Goal: Participate in discussion: Engage in conversation with other users on a specific topic

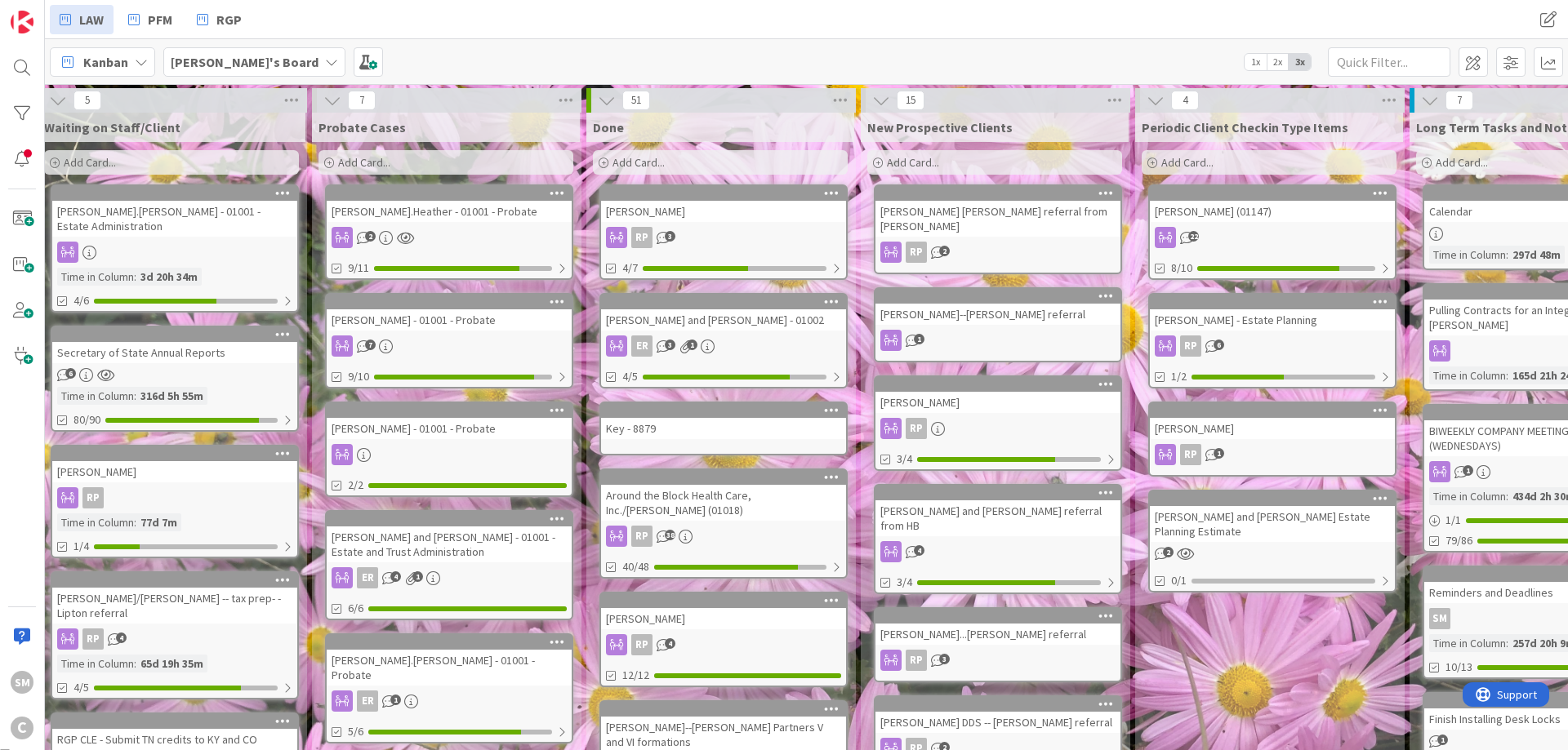
drag, startPoint x: 897, startPoint y: 292, endPoint x: 1110, endPoint y: 283, distance: 213.2
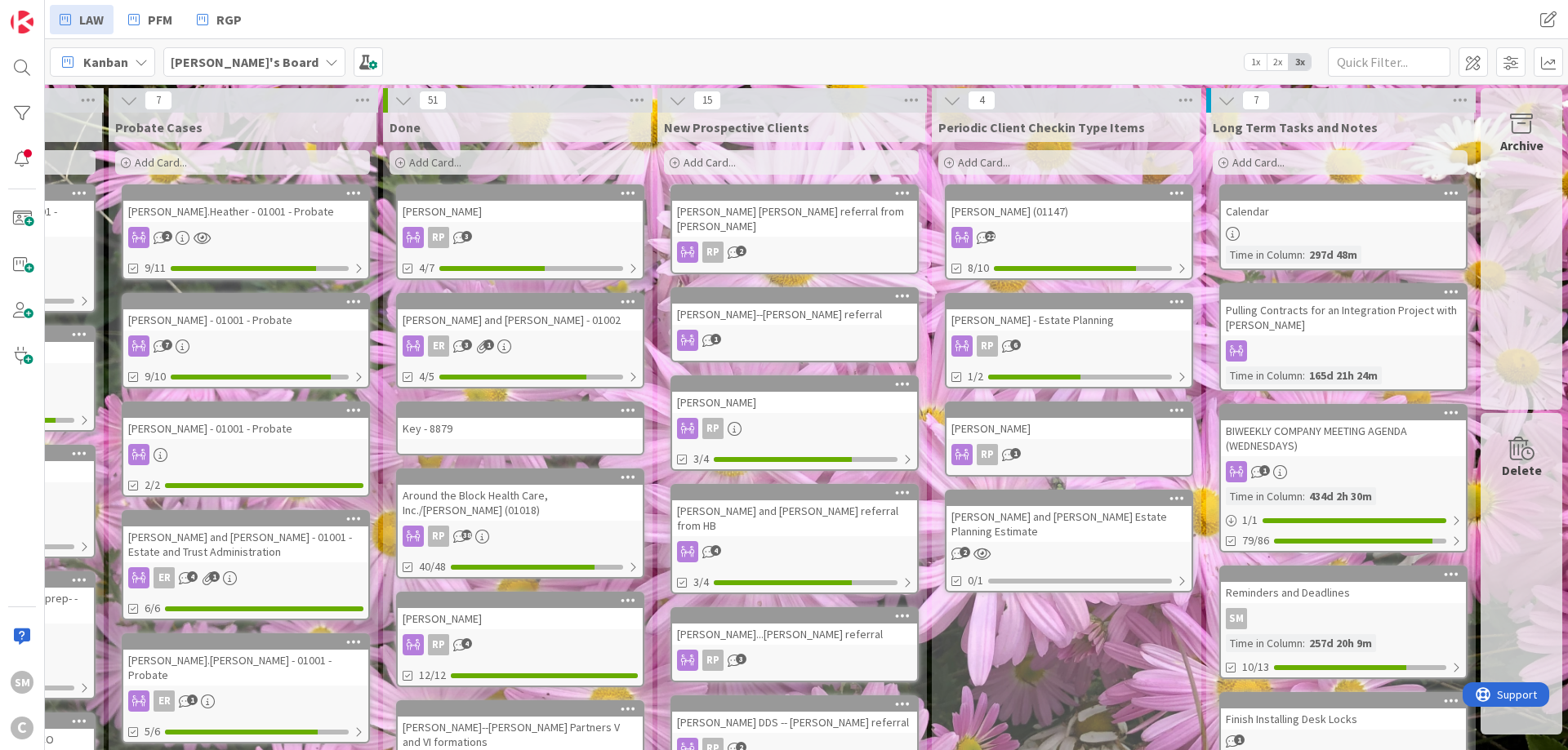
click at [1100, 224] on div "[PERSON_NAME] (01147) 22 8/10" at bounding box center [1068, 232] width 248 height 95
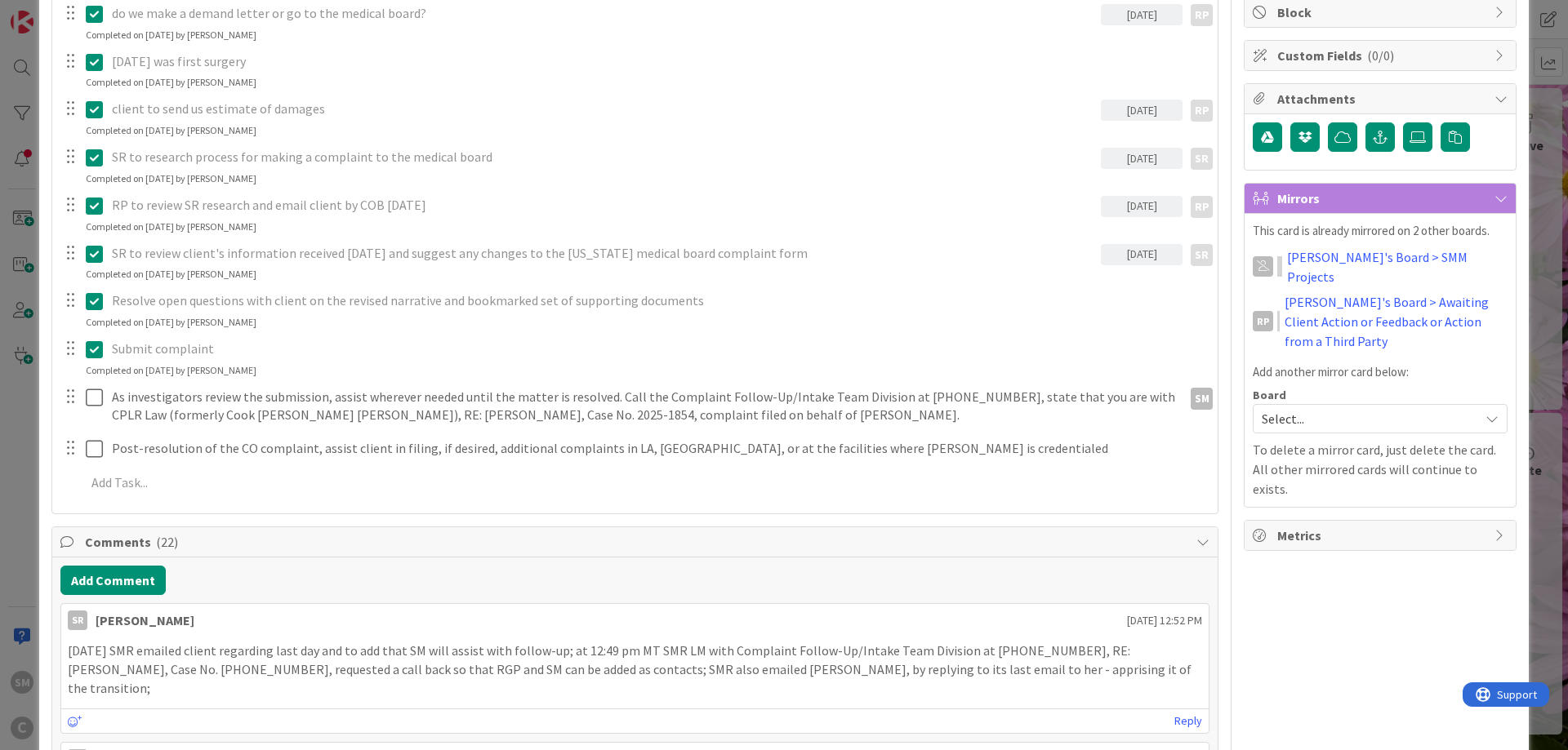
scroll to position [392, 0]
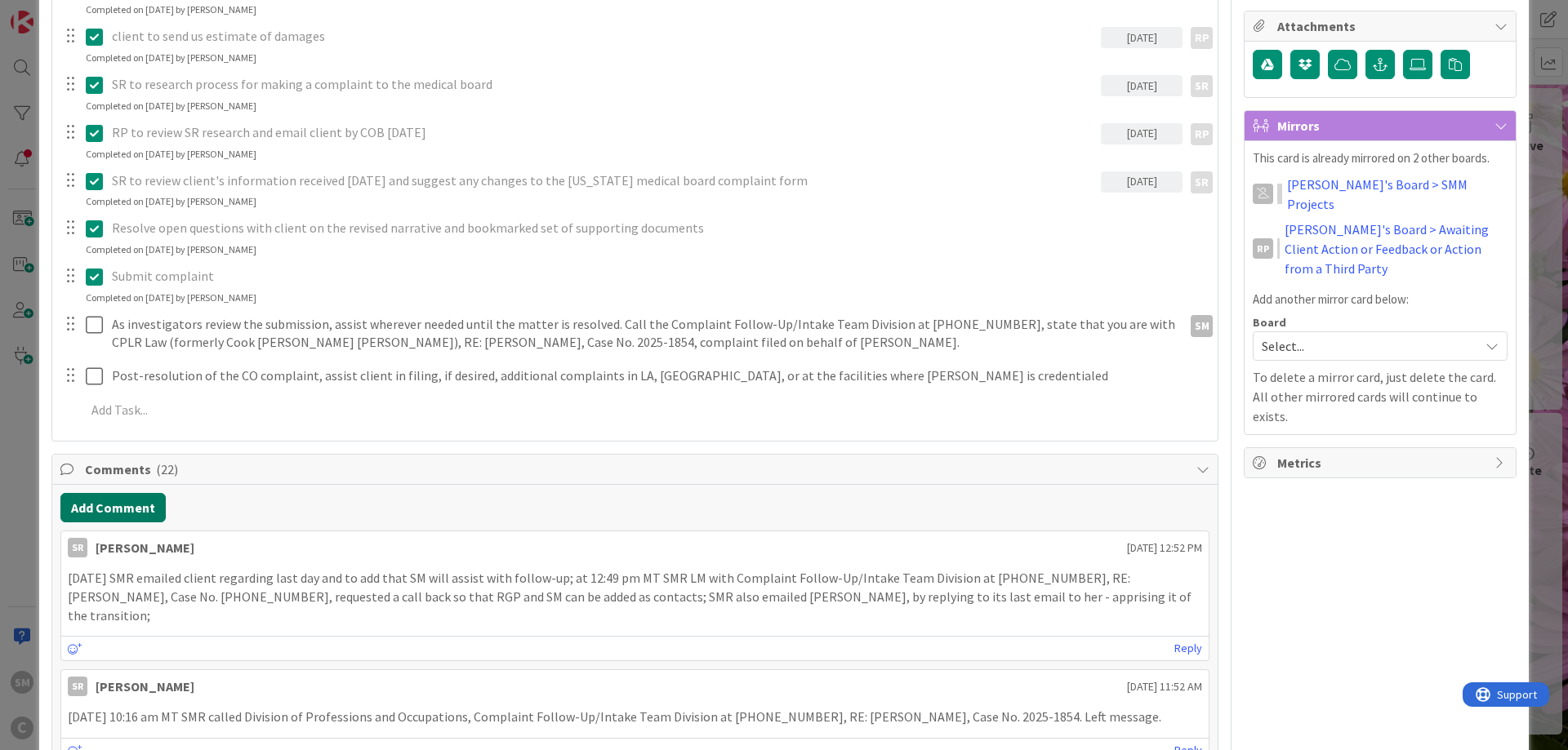
click at [144, 506] on button "Add Comment" at bounding box center [113, 508] width 106 height 29
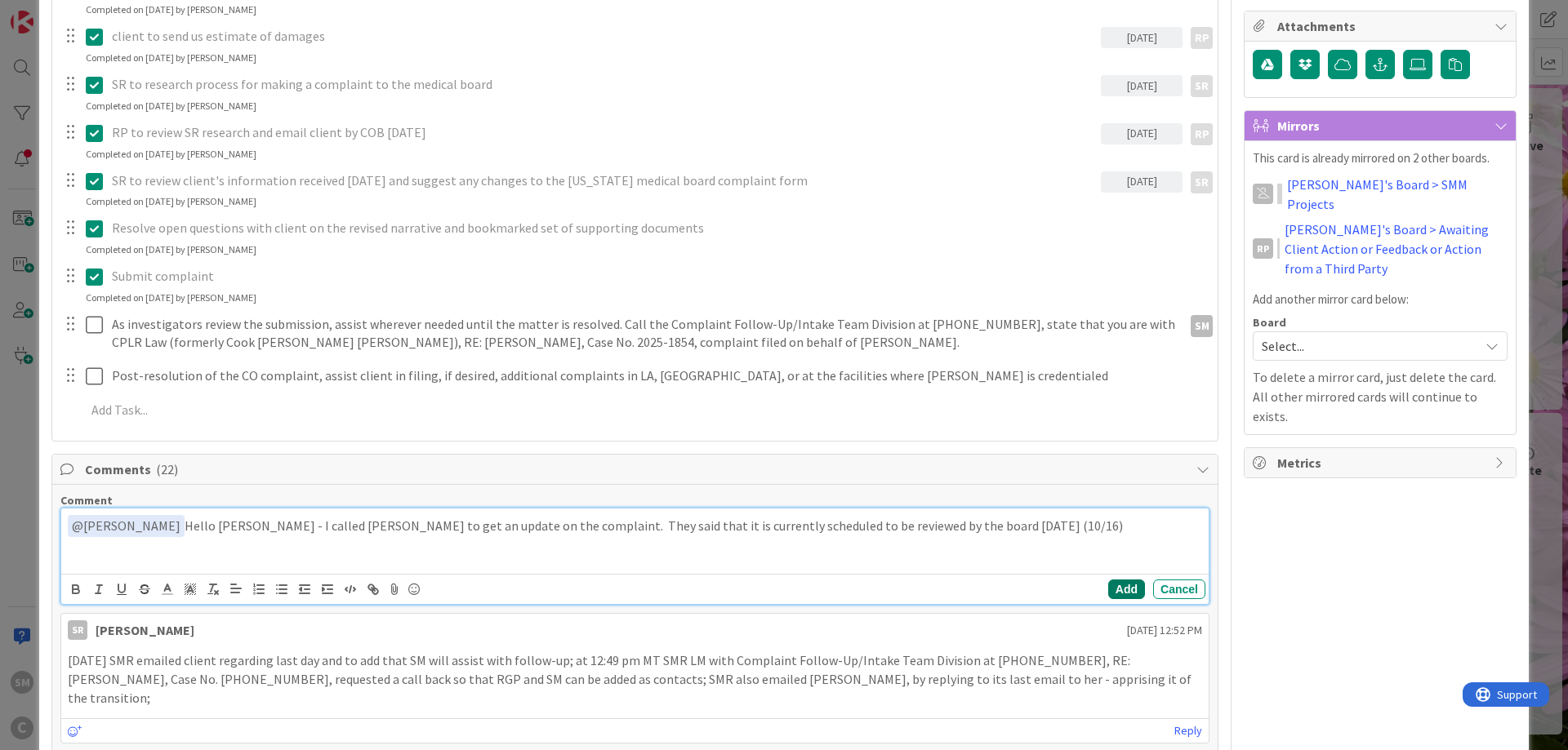
click at [1123, 591] on button "Add" at bounding box center [1126, 588] width 37 height 19
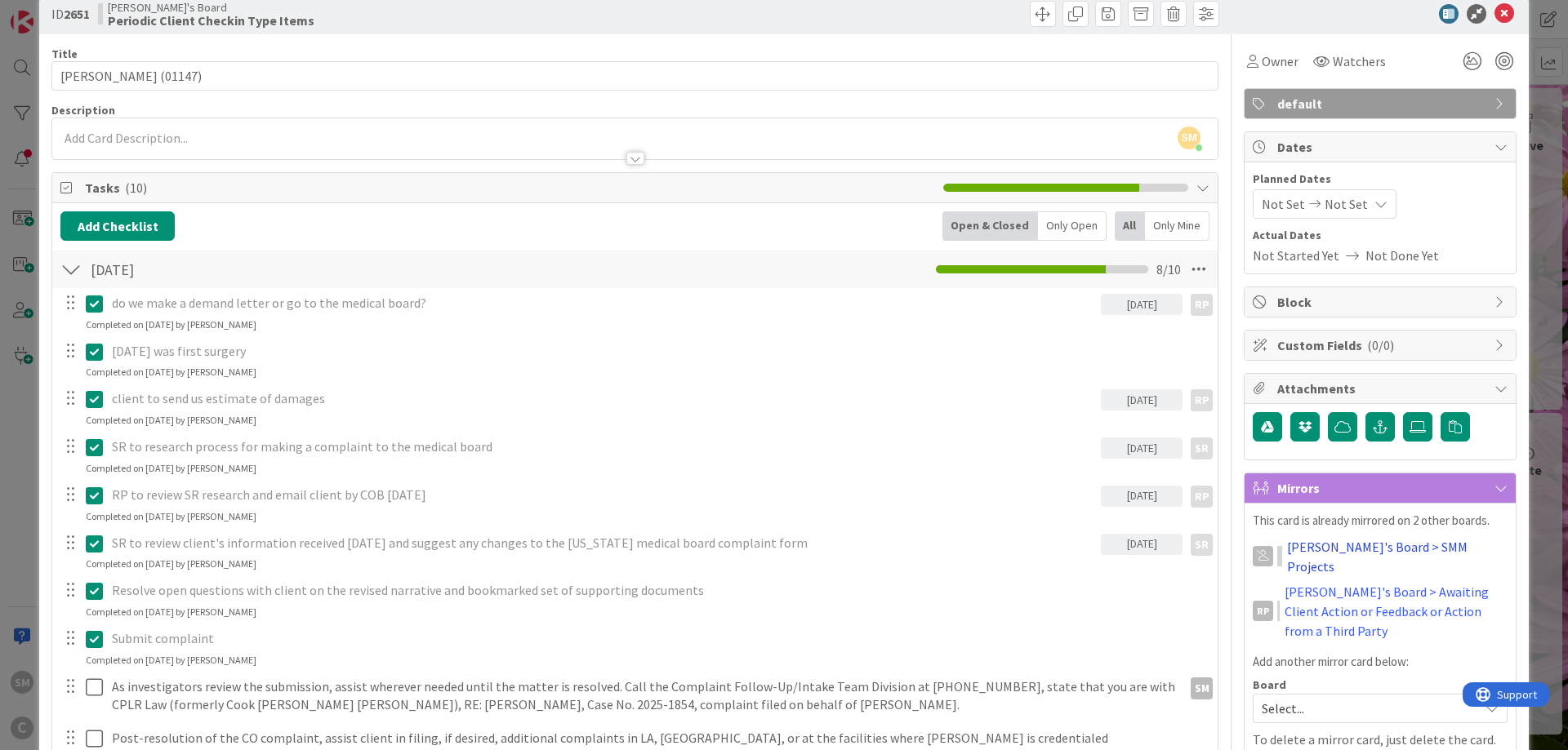
scroll to position [0, 0]
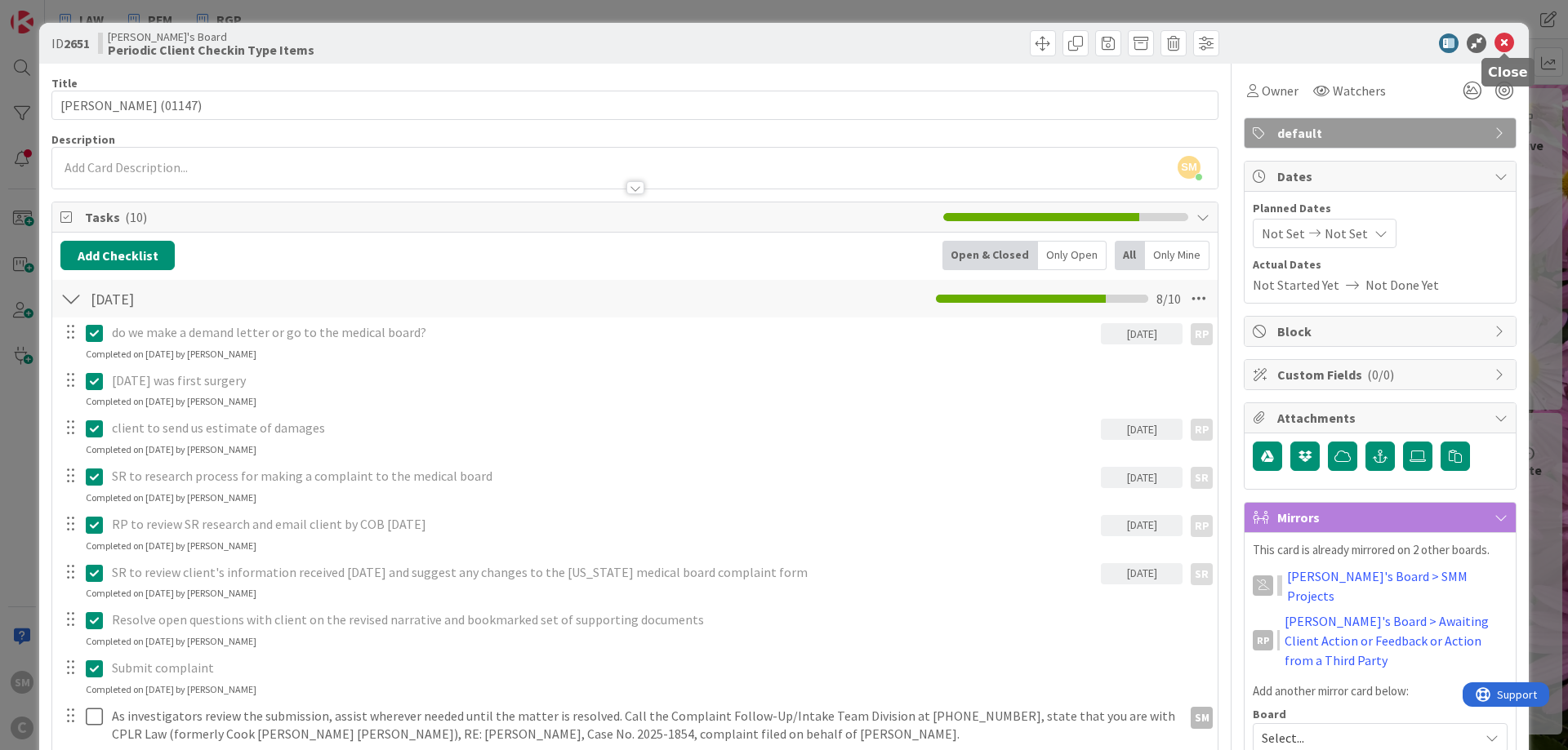
click at [1506, 41] on icon at bounding box center [1504, 42] width 19 height 19
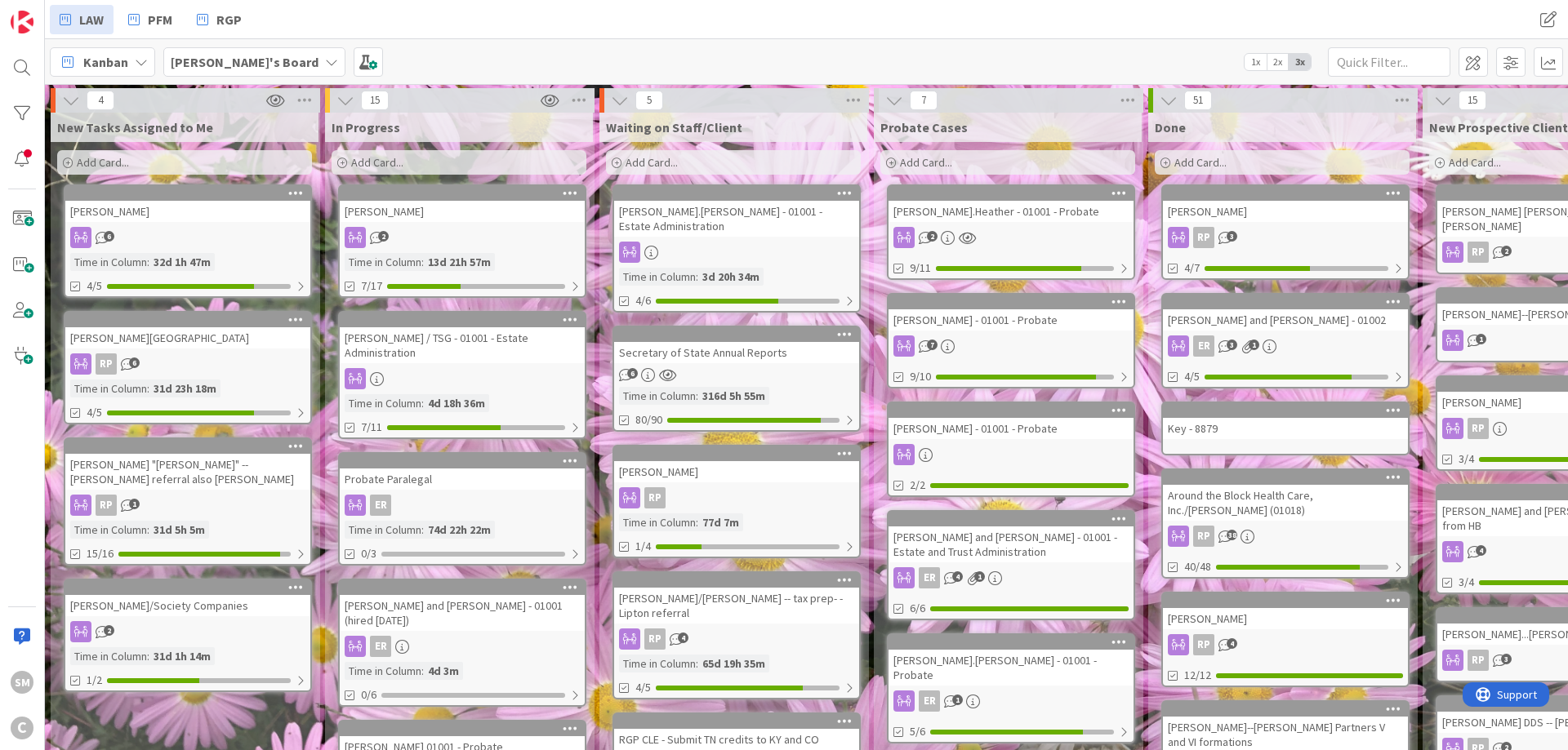
drag, startPoint x: 384, startPoint y: 298, endPoint x: 136, endPoint y: 297, distance: 248.0
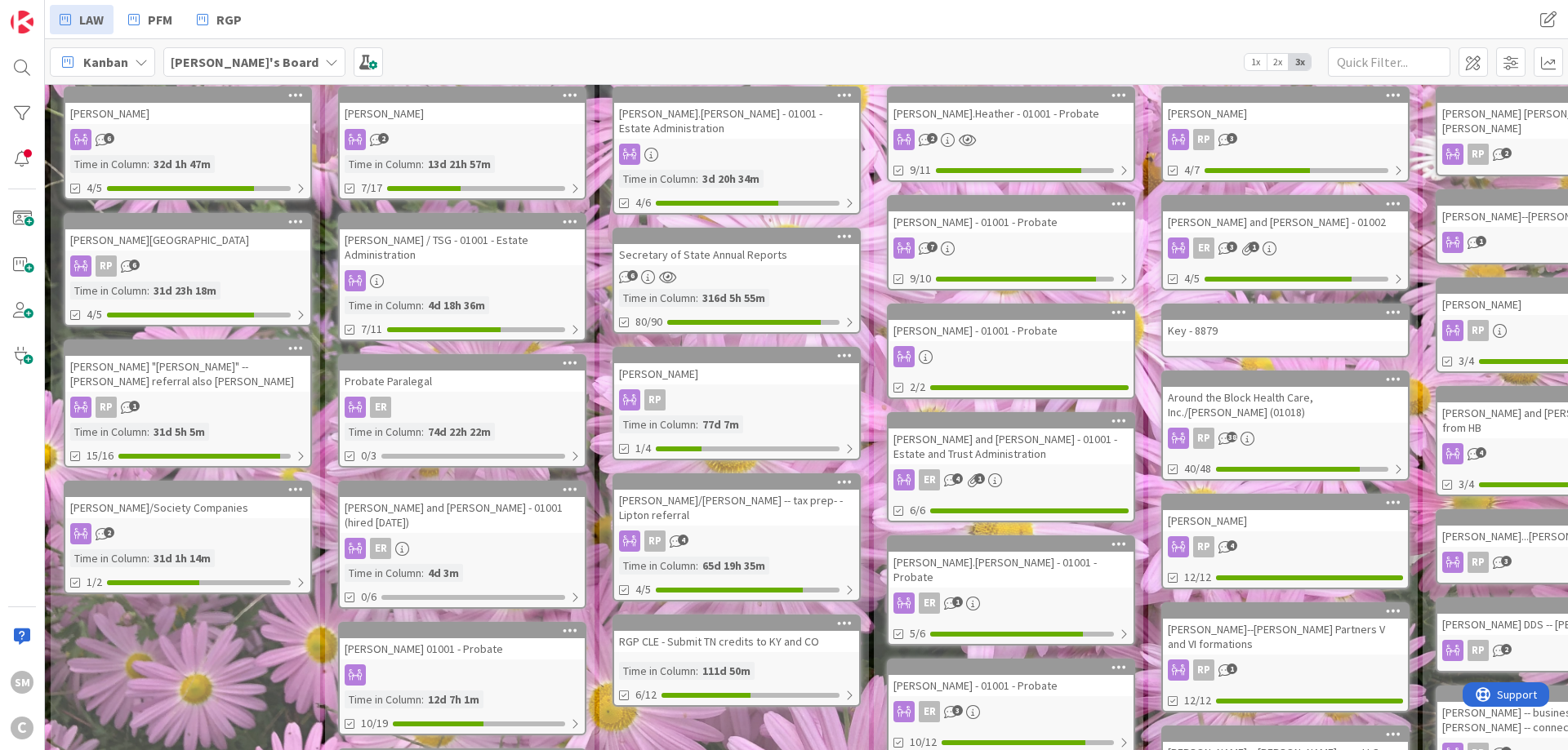
click at [481, 665] on div at bounding box center [462, 675] width 245 height 21
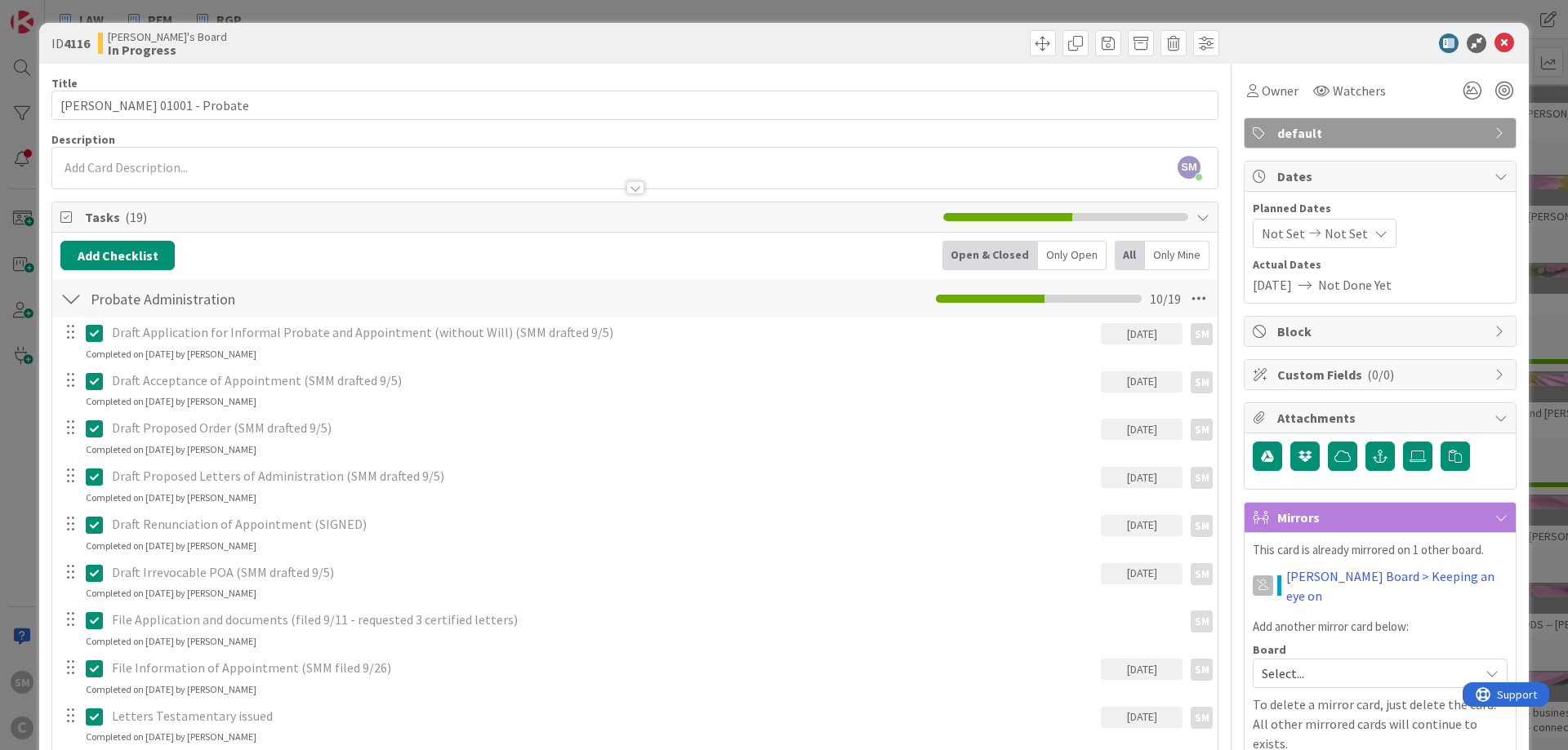
scroll to position [392, 0]
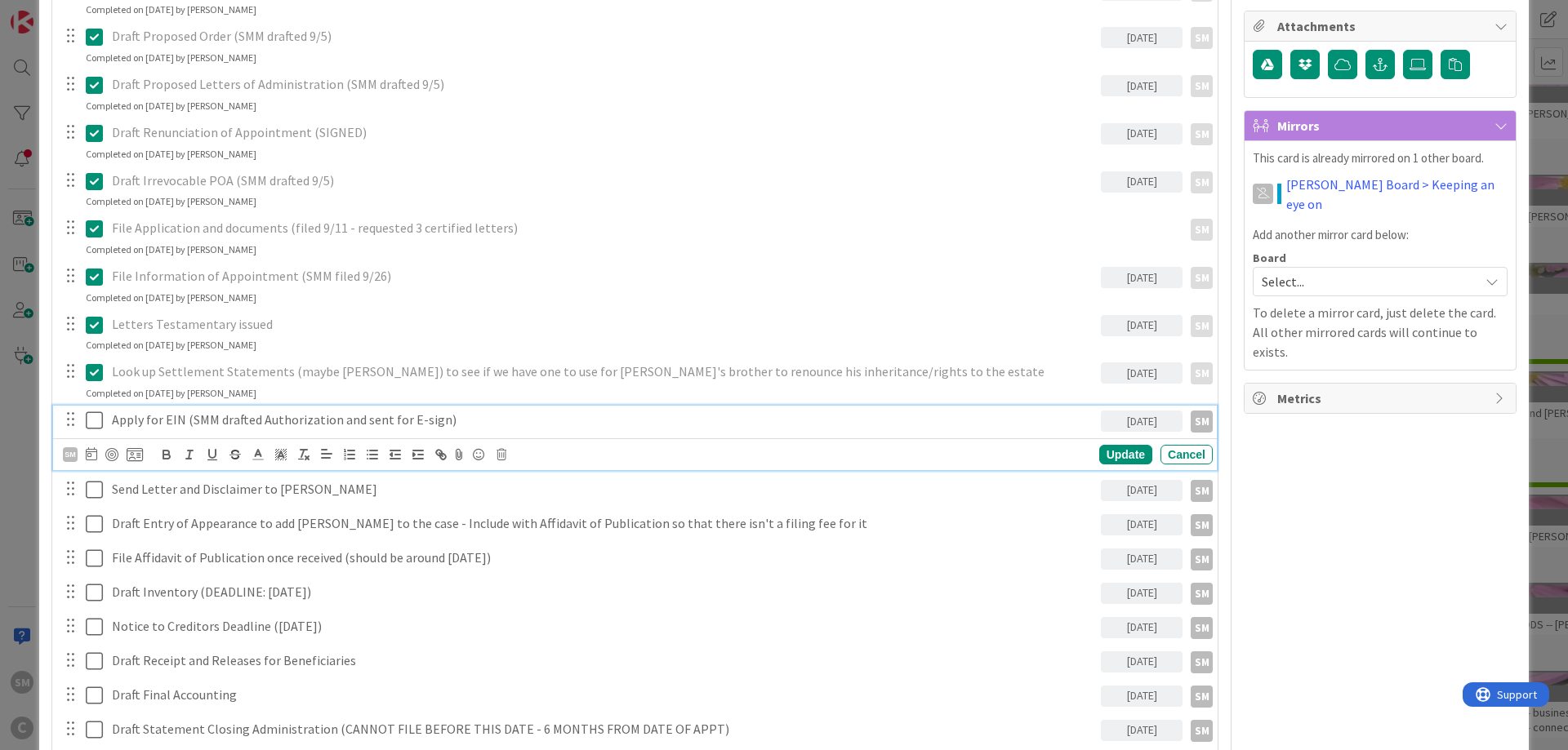
drag, startPoint x: 99, startPoint y: 426, endPoint x: 120, endPoint y: 426, distance: 21.0
click at [156, 426] on div "Apply for EIN (SMM drafted Authorization and sent for E-sign) [DATE] SM" at bounding box center [636, 420] width 1153 height 28
click at [96, 420] on icon at bounding box center [94, 420] width 17 height 19
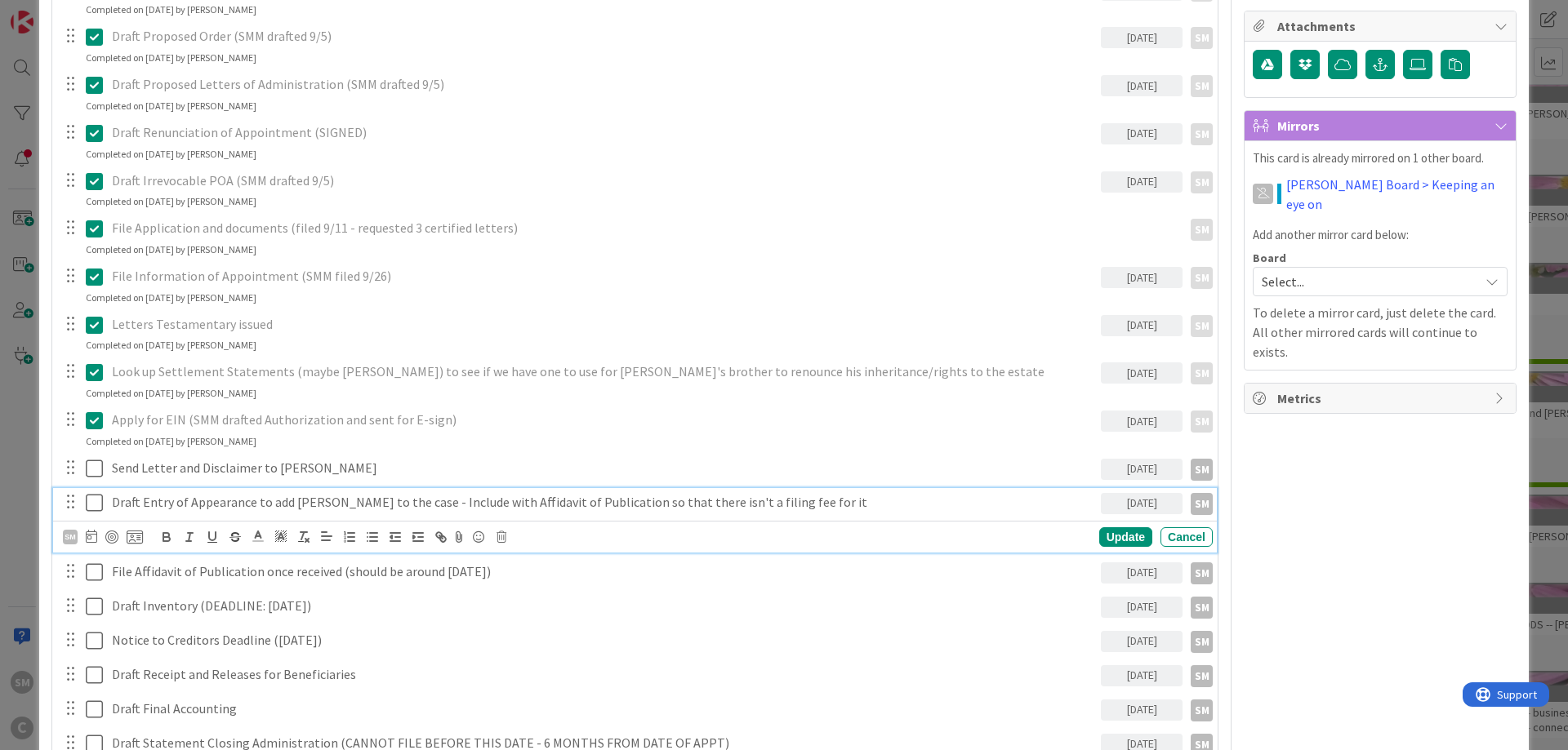
click at [495, 506] on p "Draft Entry of Appearance to add [PERSON_NAME] to the case - Include with Affid…" at bounding box center [603, 502] width 982 height 18
click at [1338, 506] on div "Owner SM default Dates Planned Dates Not Set Not Set Actual Dates [DATE] Not Do…" at bounding box center [1380, 599] width 273 height 1855
click at [400, 498] on p "Draft Entry of Appearance to add [PERSON_NAME] to the case - Include with Affid…" at bounding box center [603, 502] width 982 height 18
click at [658, 502] on p "Draft Entry of Appearance to add [PERSON_NAME] to the case - Include with Affid…" at bounding box center [603, 502] width 982 height 18
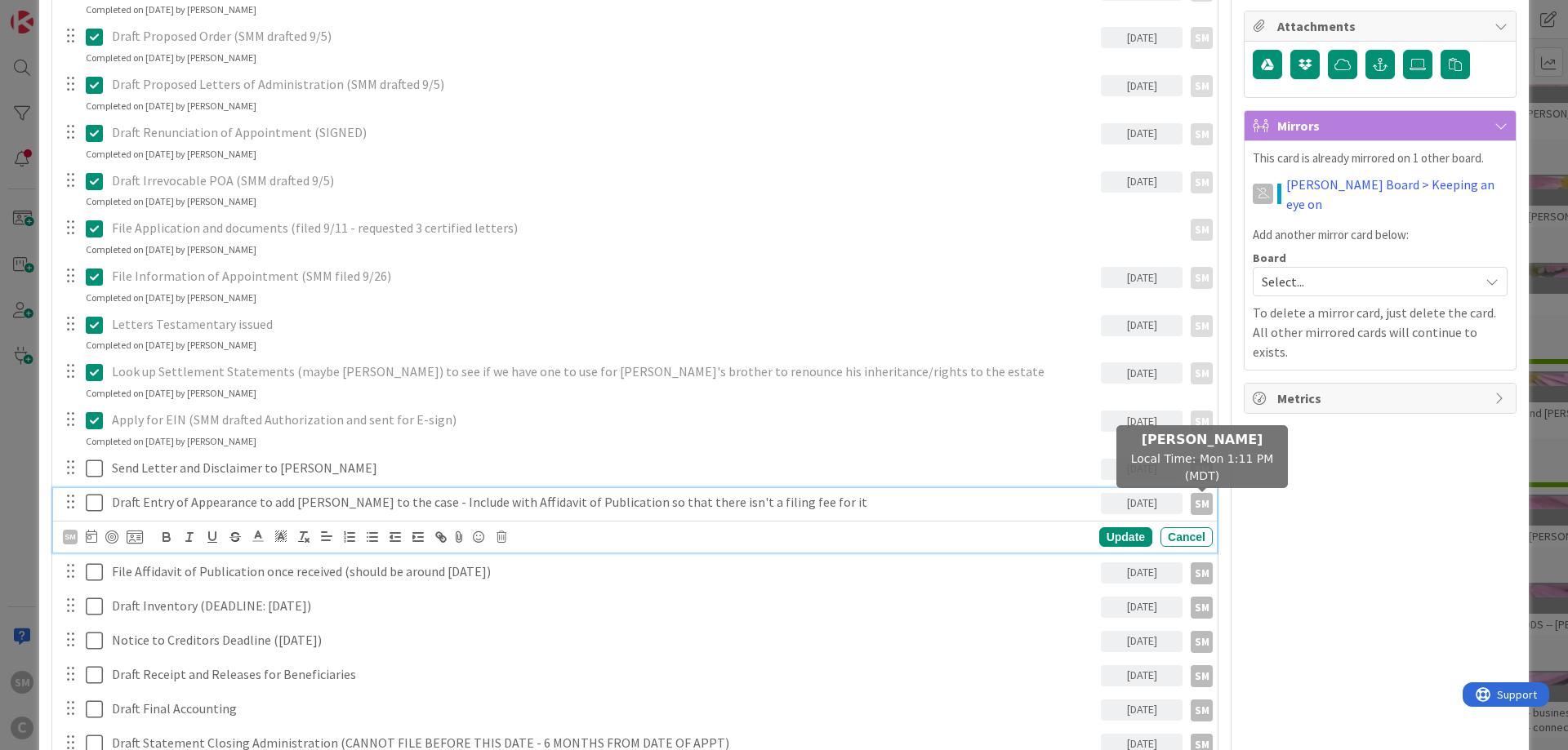
click at [1312, 503] on div "Owner SM default Dates Planned Dates Not Set Not Set Actual Dates [DATE] Not Do…" at bounding box center [1380, 599] width 273 height 1855
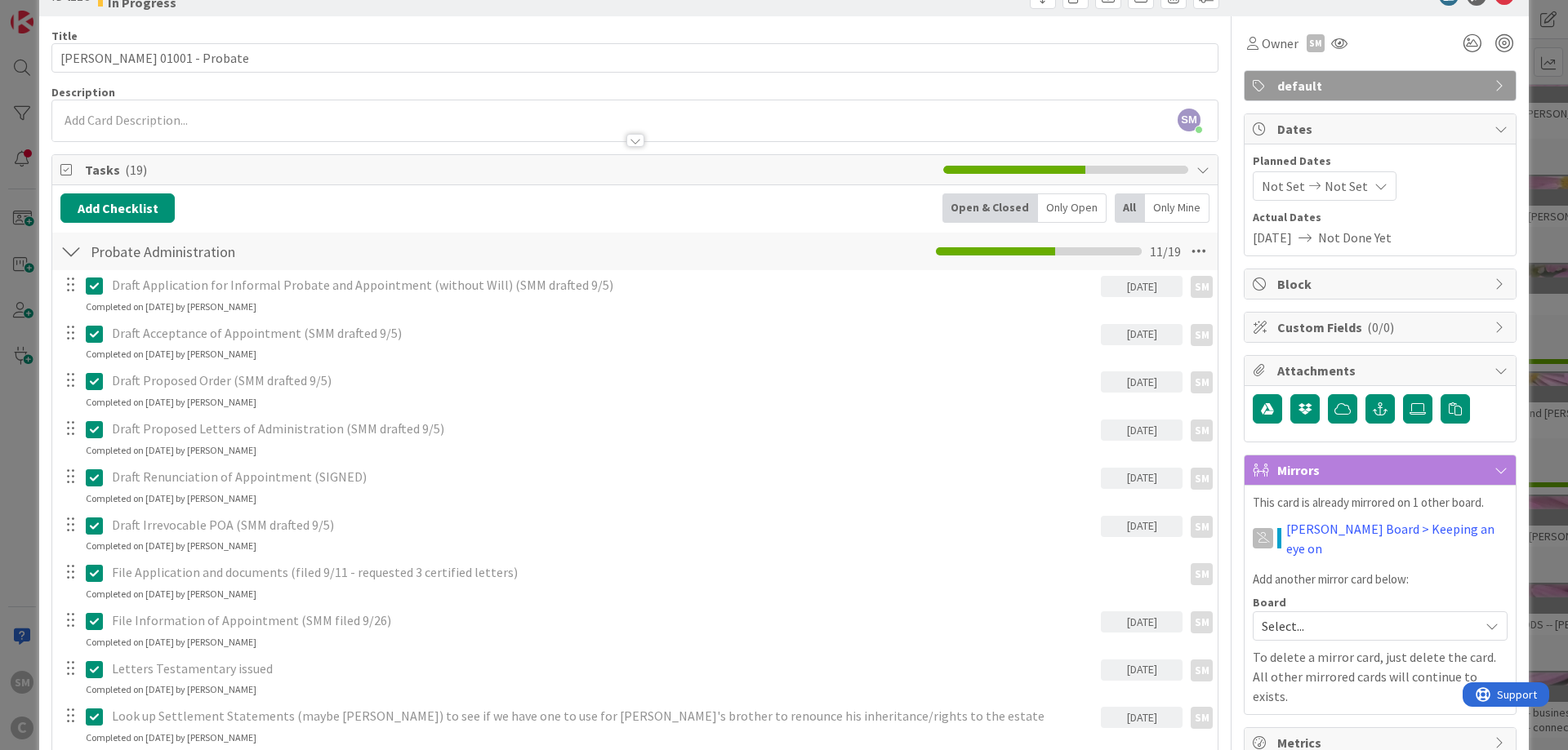
scroll to position [0, 0]
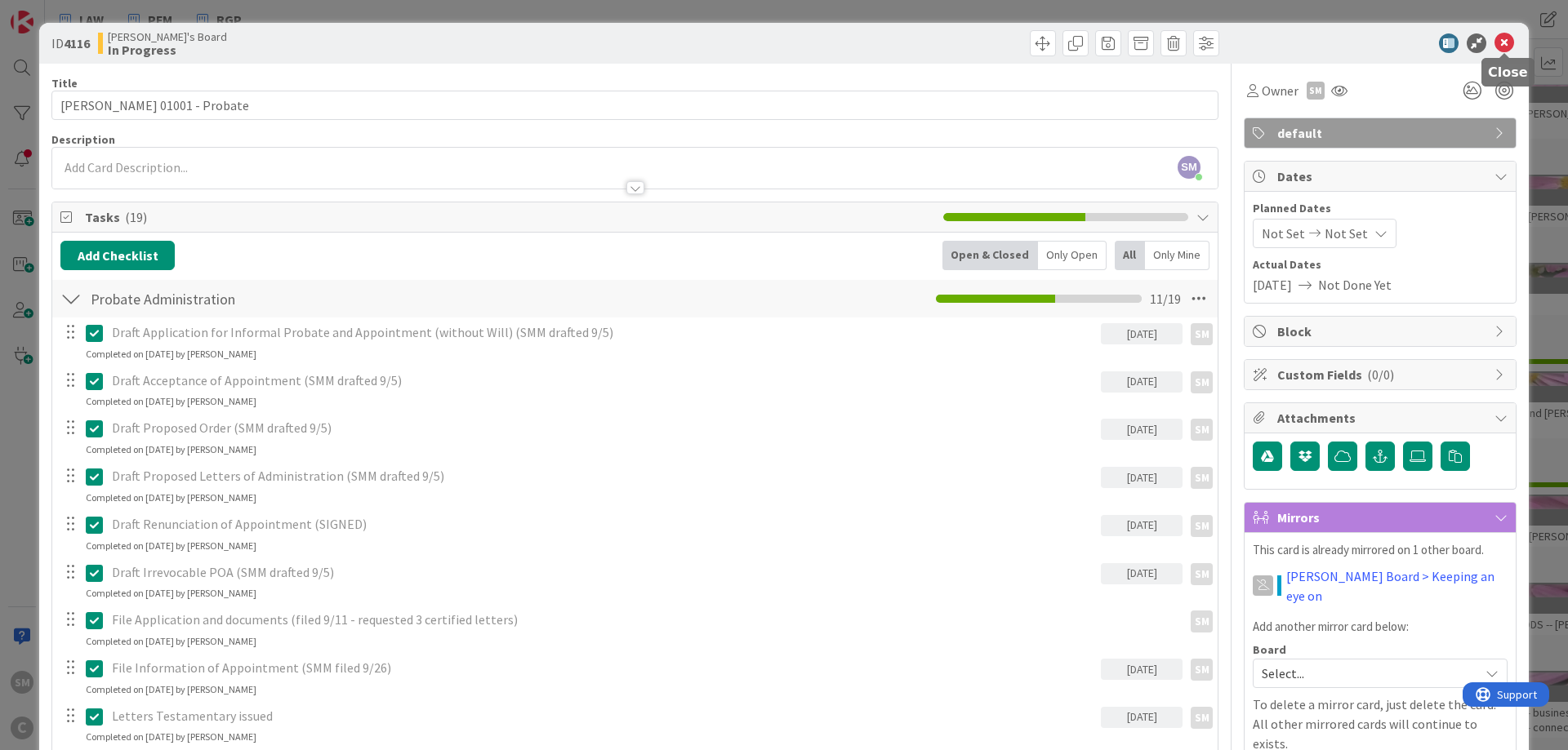
click at [1503, 48] on icon at bounding box center [1504, 42] width 19 height 19
